Goal: Task Accomplishment & Management: Complete application form

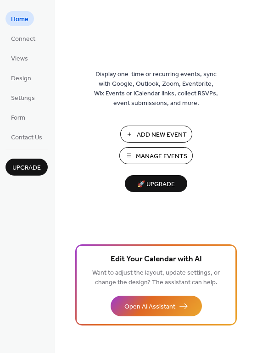
click at [154, 136] on span "Add New Event" at bounding box center [162, 135] width 50 height 10
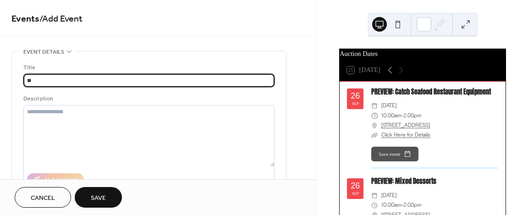
type input "*"
click at [39, 193] on span "Cancel" at bounding box center [43, 198] width 24 height 10
